Goal: Information Seeking & Learning: Understand process/instructions

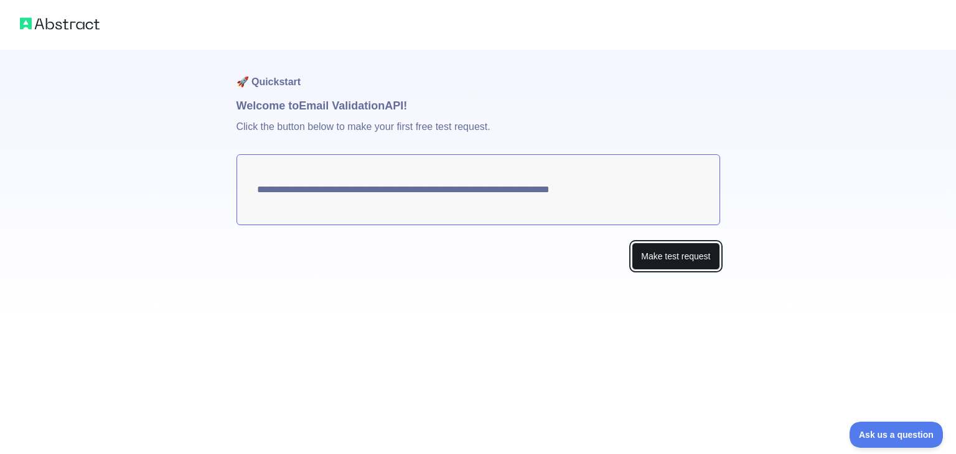
click at [676, 261] on button "Make test request" at bounding box center [675, 257] width 88 height 28
click at [458, 192] on textarea "**********" at bounding box center [477, 189] width 483 height 71
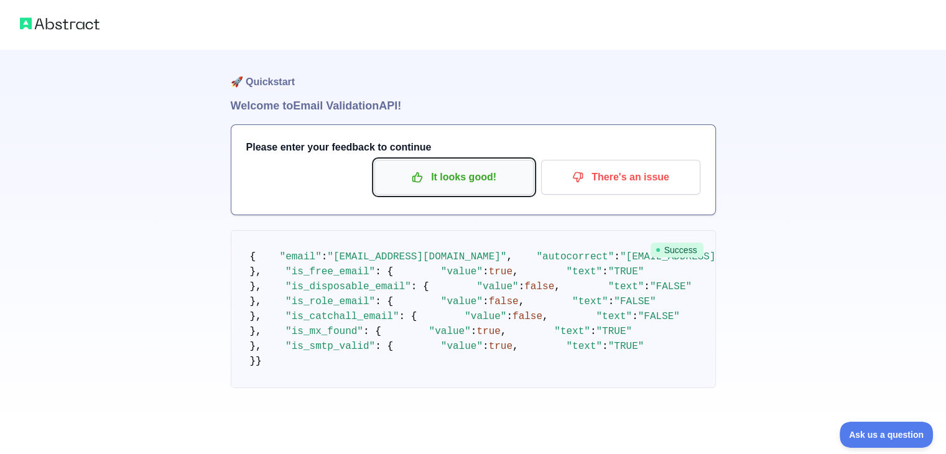
click at [433, 170] on p "It looks good!" at bounding box center [454, 177] width 141 height 21
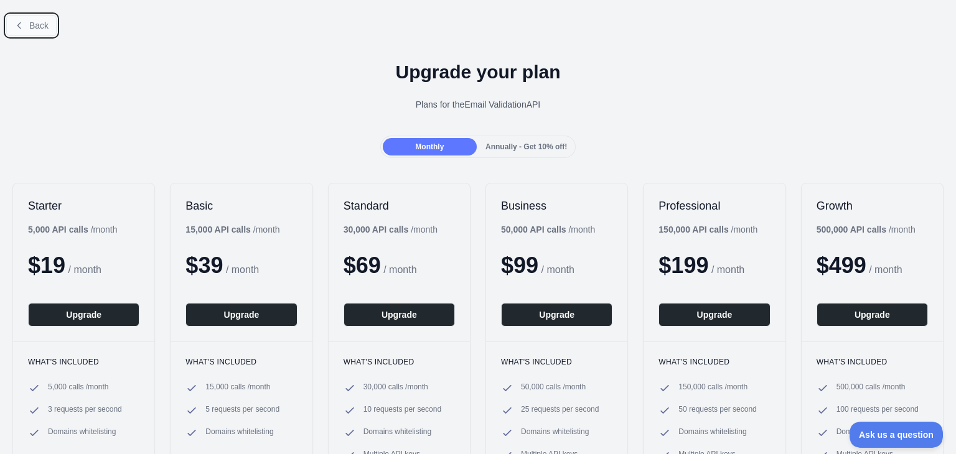
click at [27, 22] on button "Back" at bounding box center [31, 25] width 50 height 21
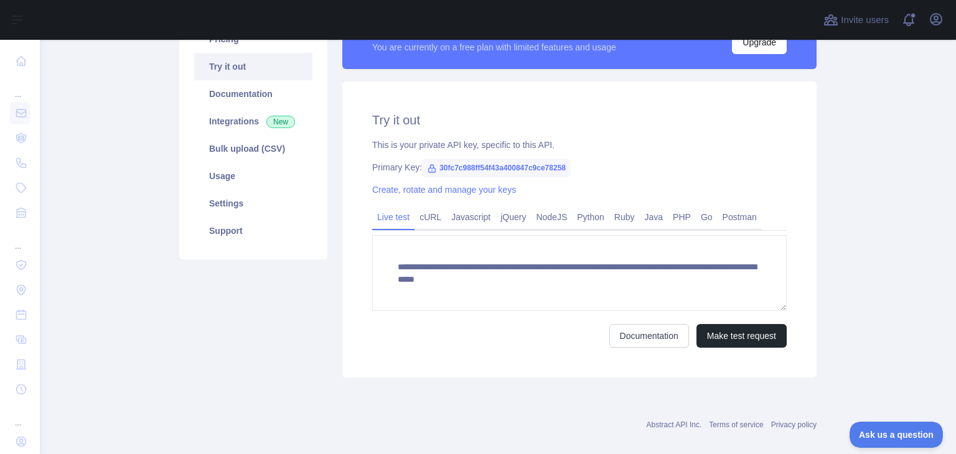
scroll to position [119, 0]
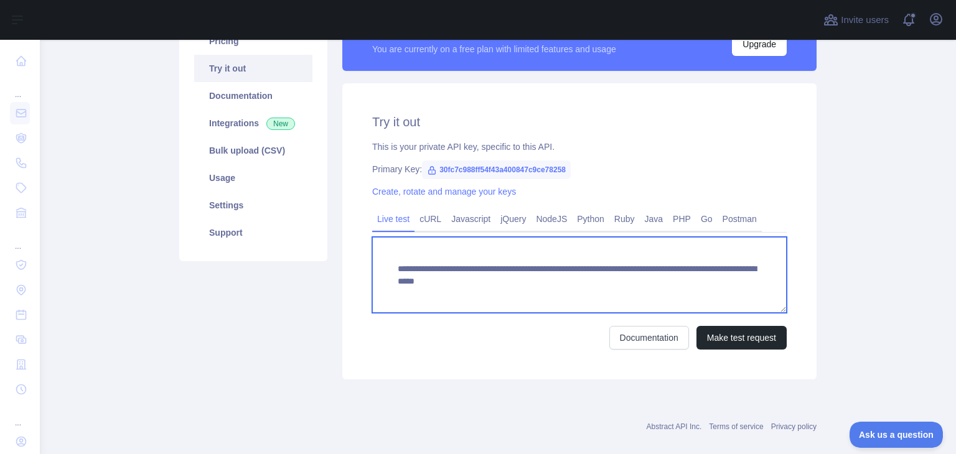
drag, startPoint x: 732, startPoint y: 283, endPoint x: 375, endPoint y: 274, distance: 357.2
click at [375, 274] on textarea "**********" at bounding box center [579, 275] width 414 height 76
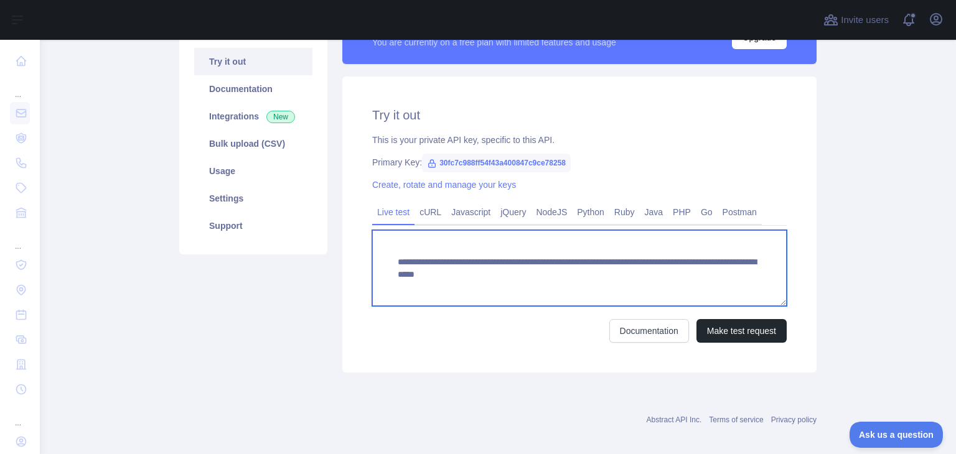
scroll to position [127, 0]
click at [742, 281] on textarea "**********" at bounding box center [579, 268] width 414 height 76
drag, startPoint x: 742, startPoint y: 281, endPoint x: 387, endPoint y: 245, distance: 357.1
click at [387, 245] on textarea "**********" at bounding box center [579, 268] width 414 height 76
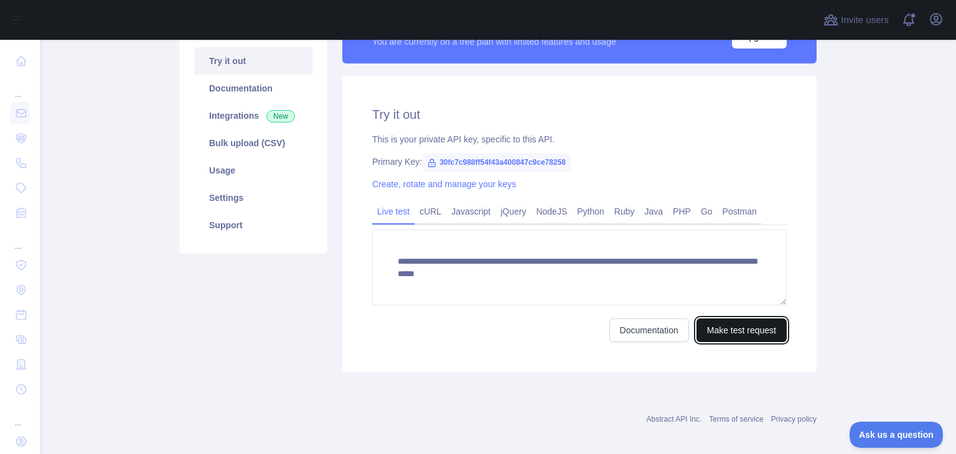
click at [720, 332] on button "Make test request" at bounding box center [741, 331] width 90 height 24
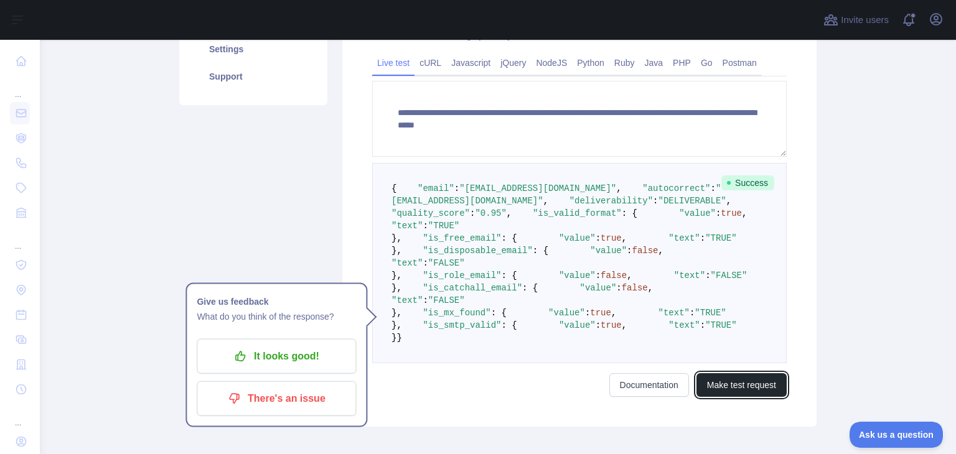
scroll to position [283, 0]
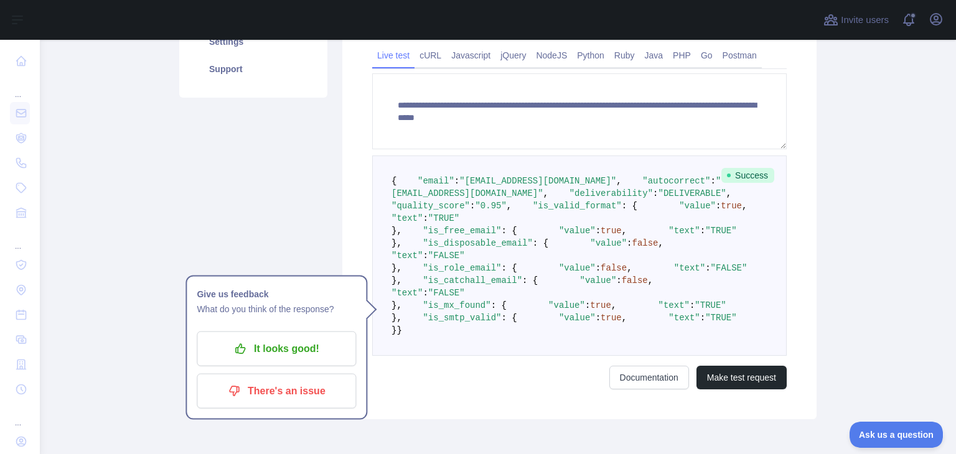
click at [666, 306] on pre "{ "email" : "[EMAIL_ADDRESS][DOMAIN_NAME]" , "autocorrect" : "[EMAIL_ADDRESS][D…" at bounding box center [579, 256] width 414 height 200
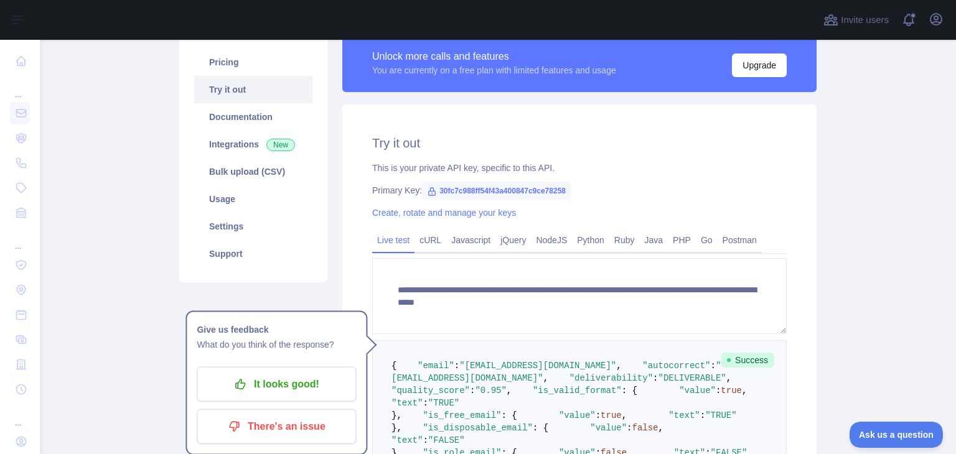
scroll to position [99, 0]
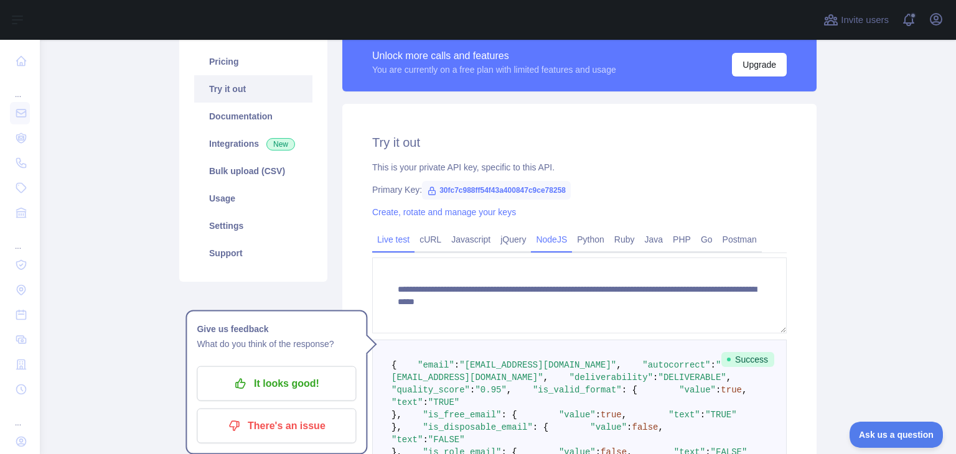
click at [544, 244] on link "NodeJS" at bounding box center [551, 240] width 41 height 20
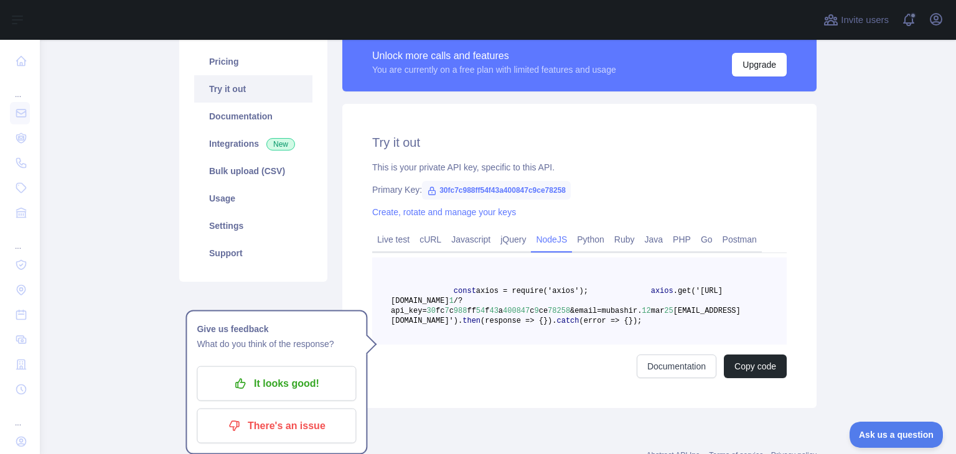
click at [544, 244] on link "NodeJS" at bounding box center [551, 240] width 41 height 20
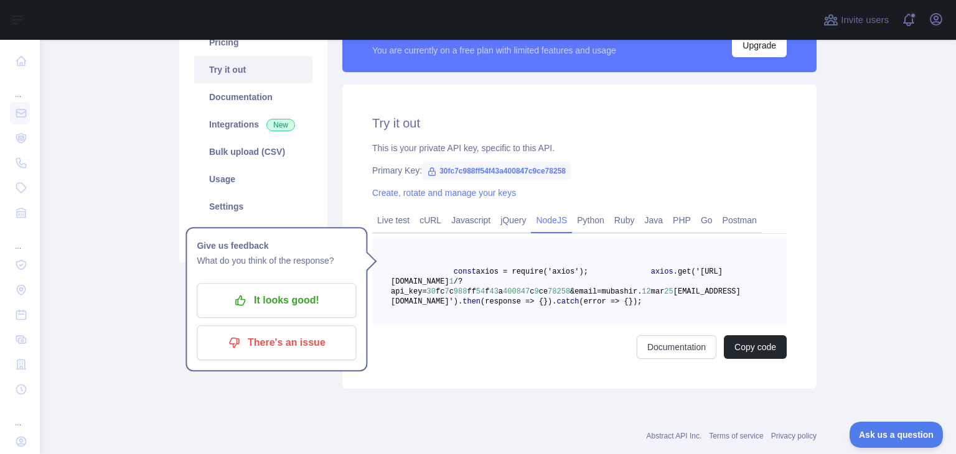
scroll to position [119, 0]
click at [650, 324] on pre "const axios = require('axios'); axios .get('[URL][DOMAIN_NAME] 1 /?api_key= 30 …" at bounding box center [579, 281] width 414 height 87
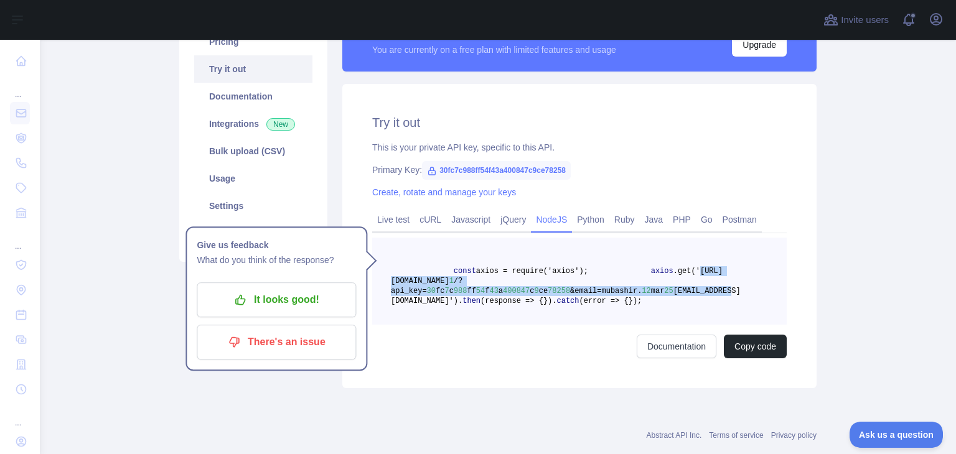
drag, startPoint x: 488, startPoint y: 284, endPoint x: 699, endPoint y: 292, distance: 211.7
click at [699, 292] on span "axios .get('[URL][DOMAIN_NAME] 1 /?api_key= 30 fc 7 c 988 ff 54 f 43 a 400847 c…" at bounding box center [566, 286] width 350 height 39
copy span "[URL][DOMAIN_NAME] 1 /?api_key= 30 fc 7 c 988 ff 54 f 43 a 400847 c 9 ce 78258 …"
click at [685, 325] on pre "const axios = require('axios'); axios .get('[URL][DOMAIN_NAME] 1 /?api_key= 30 …" at bounding box center [579, 281] width 414 height 87
click at [397, 222] on link "Live test" at bounding box center [393, 220] width 42 height 20
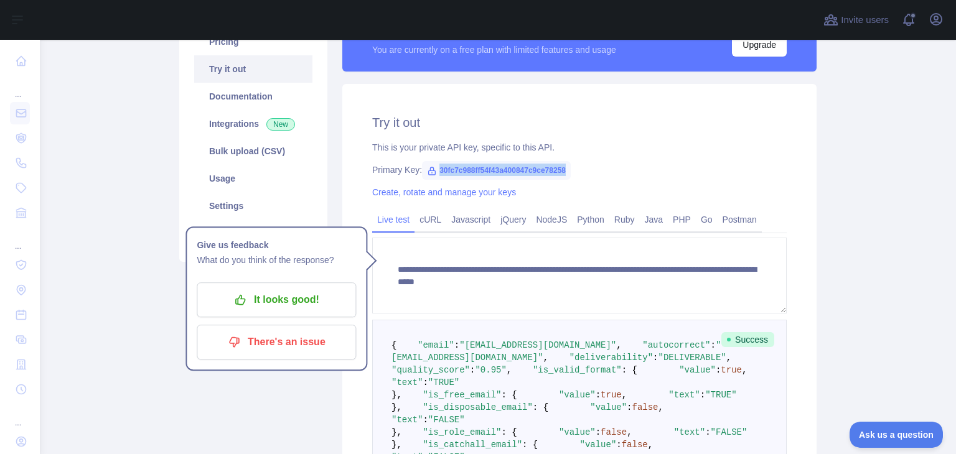
drag, startPoint x: 432, startPoint y: 170, endPoint x: 566, endPoint y: 170, distance: 133.8
click at [566, 170] on div "Primary Key: 30fc7c988ff54f43a400847c9ce78258" at bounding box center [579, 170] width 414 height 12
copy span "30fc7c988ff54f43a400847c9ce78258"
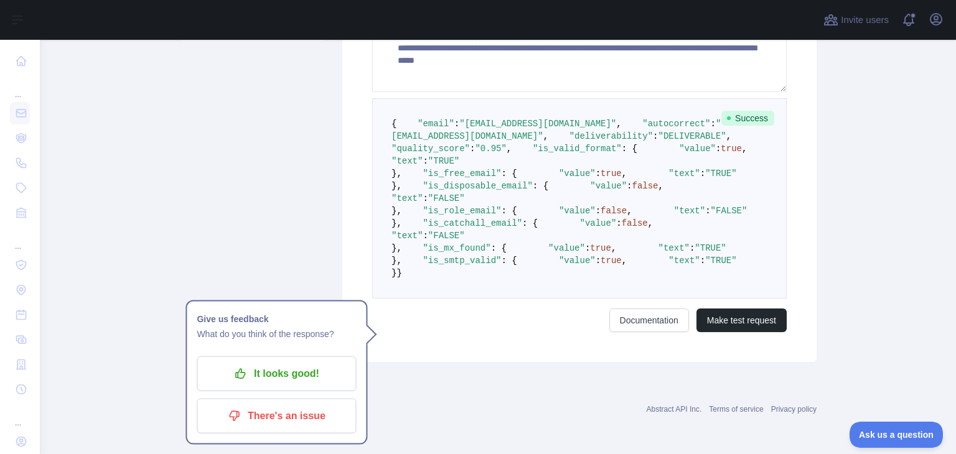
scroll to position [600, 0]
click at [663, 314] on link "Documentation" at bounding box center [649, 321] width 80 height 24
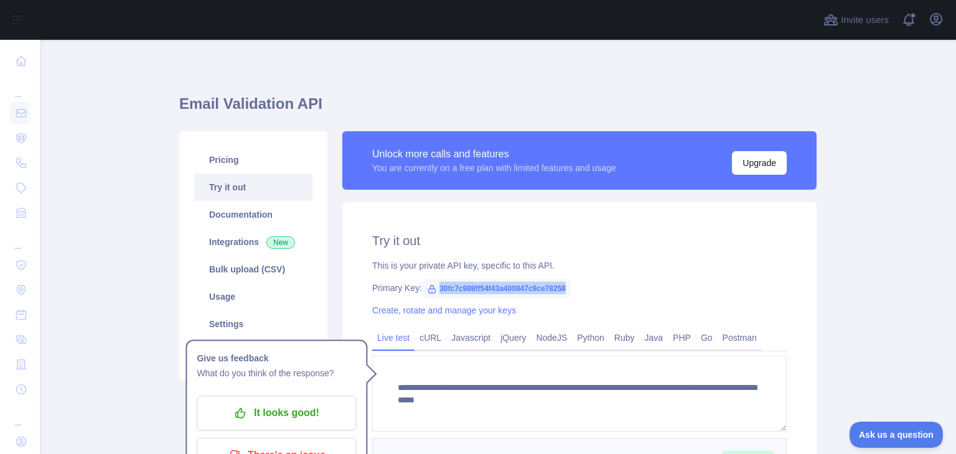
scroll to position [35, 0]
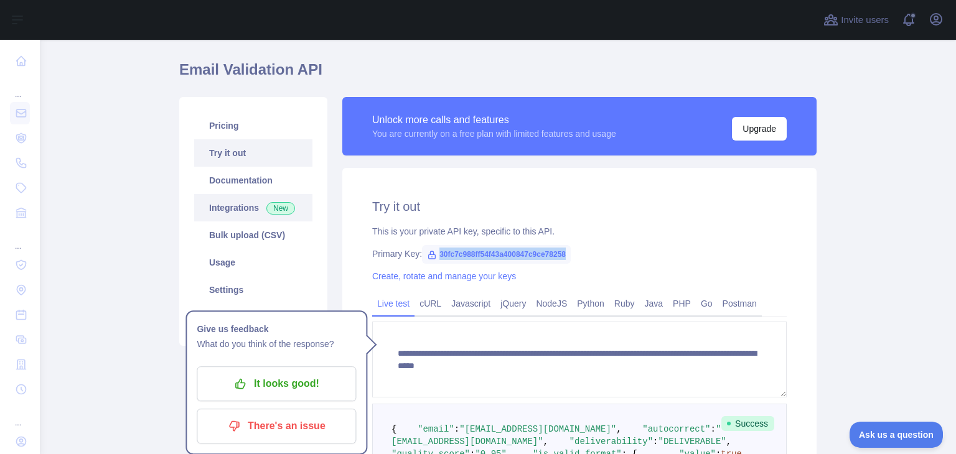
click at [229, 212] on link "Integrations New" at bounding box center [253, 207] width 118 height 27
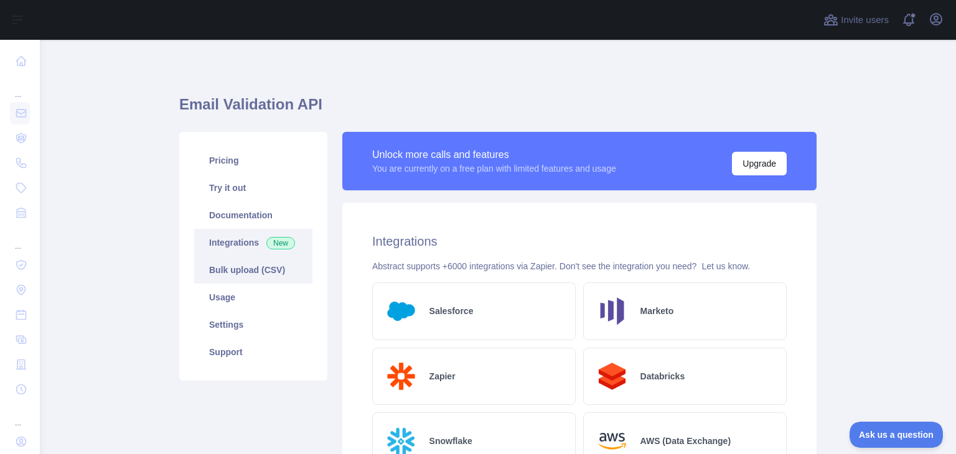
click at [237, 262] on link "Bulk upload (CSV)" at bounding box center [253, 269] width 118 height 27
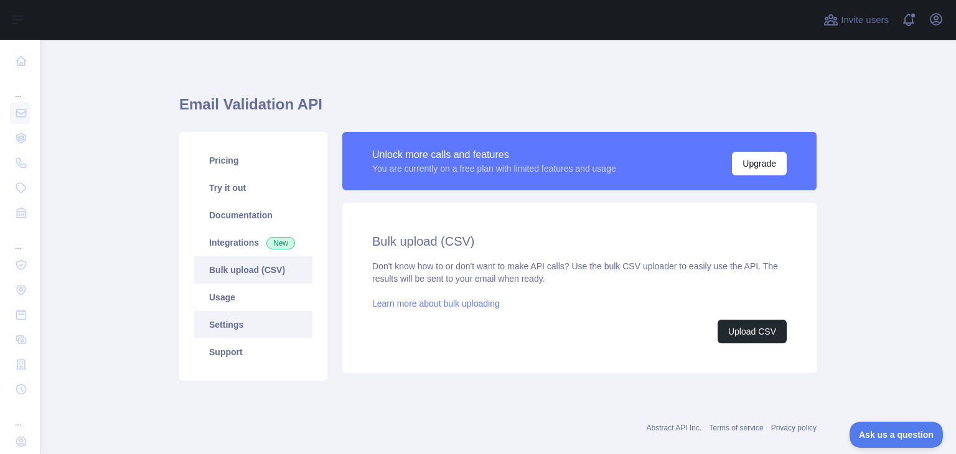
click at [221, 312] on link "Settings" at bounding box center [253, 324] width 118 height 27
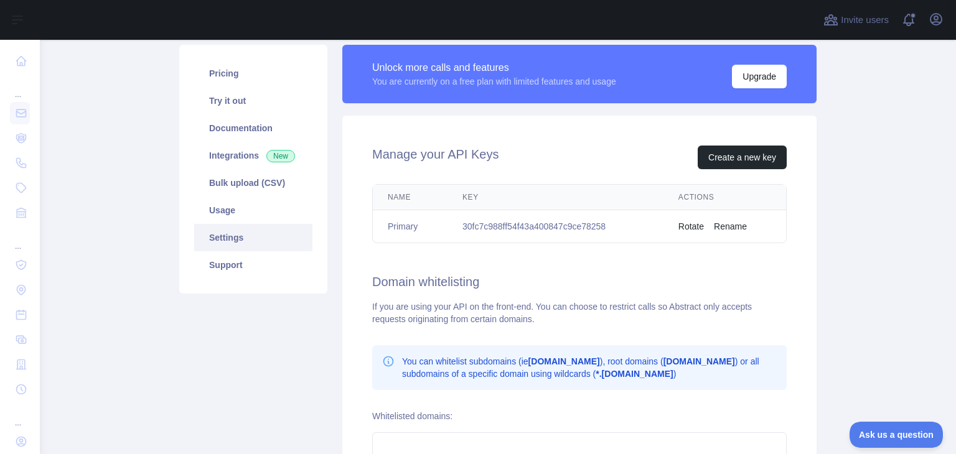
scroll to position [86, 0]
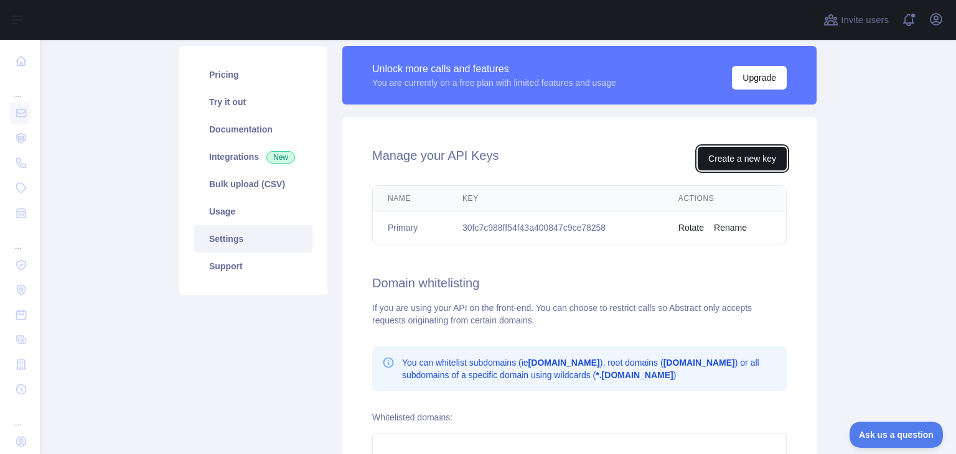
click at [741, 154] on button "Create a new key" at bounding box center [741, 159] width 89 height 24
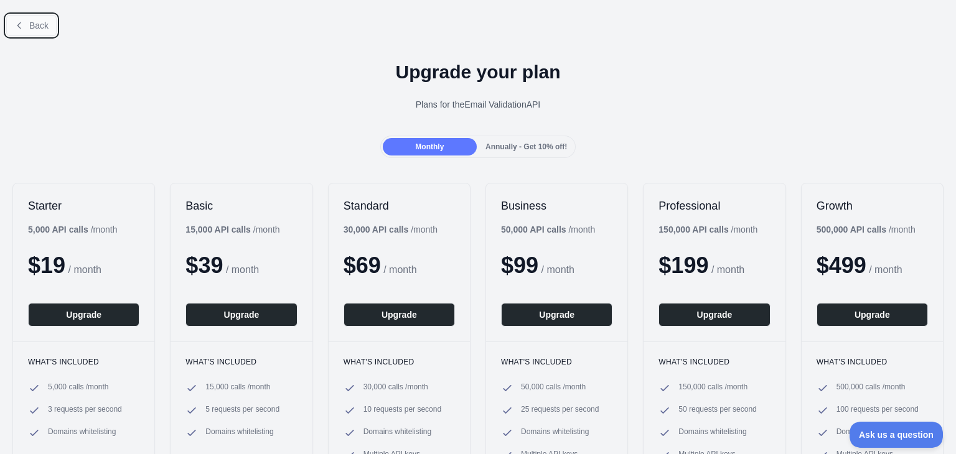
click at [25, 26] on button "Back" at bounding box center [31, 25] width 50 height 21
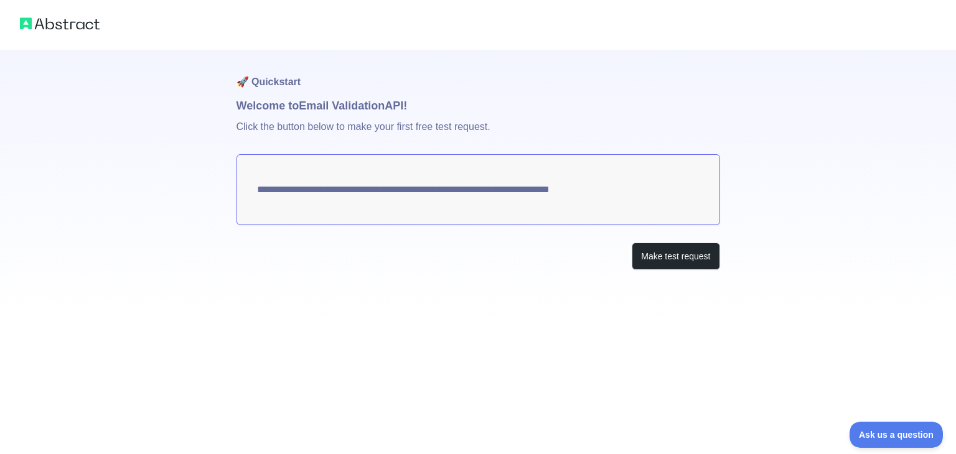
click at [389, 188] on textarea "**********" at bounding box center [477, 189] width 483 height 71
click at [647, 262] on button "Make test request" at bounding box center [675, 257] width 88 height 28
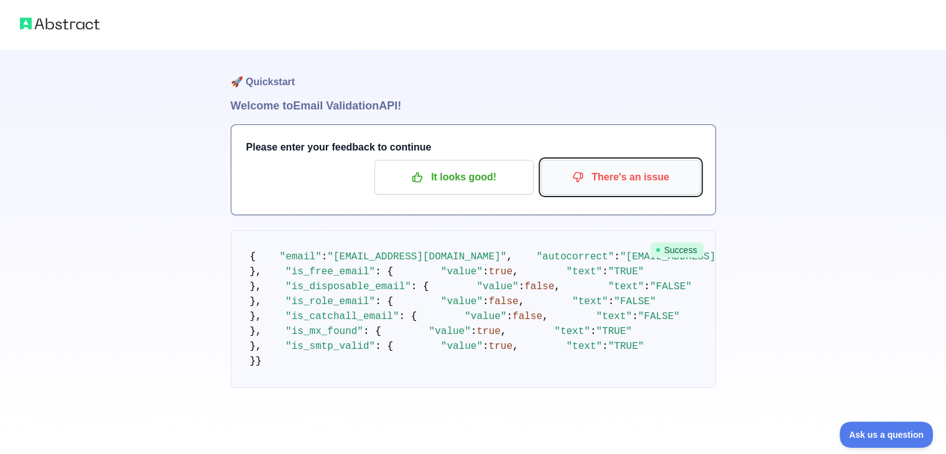
click at [617, 161] on button "There's an issue" at bounding box center [620, 177] width 159 height 35
